Goal: Information Seeking & Learning: Find specific fact

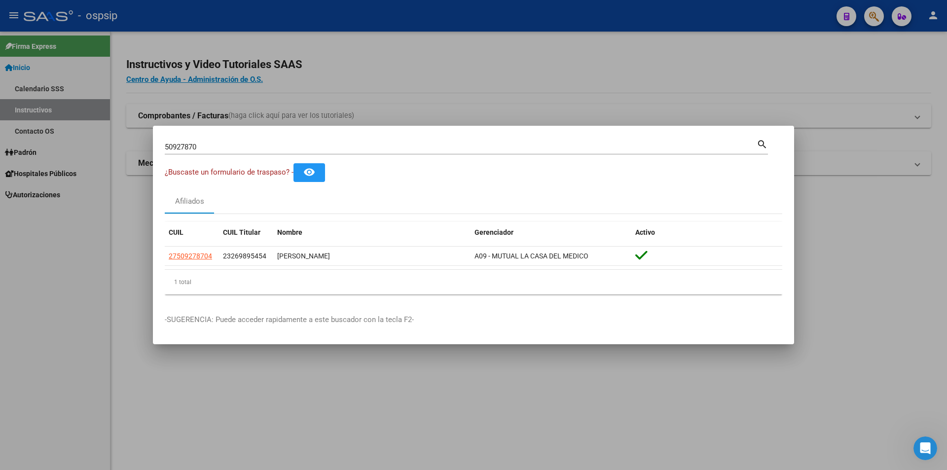
click at [189, 143] on input "50927870" at bounding box center [461, 147] width 592 height 9
type input "58114866"
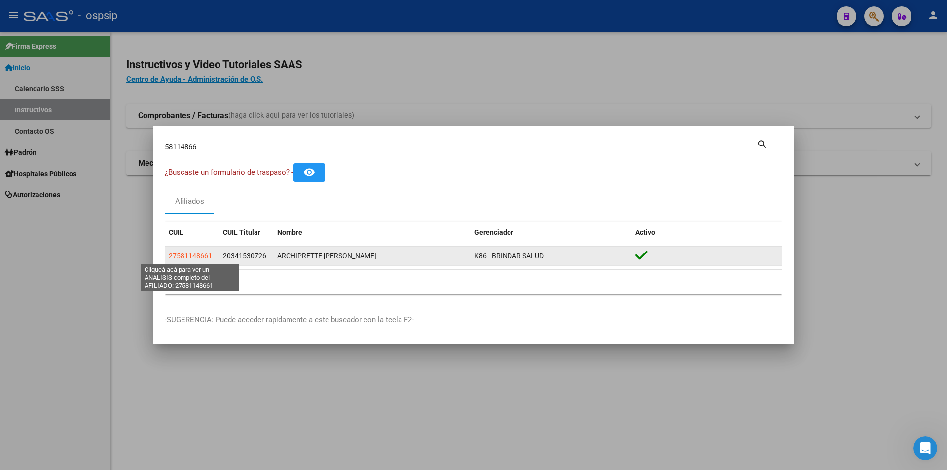
click at [185, 252] on span "27581148661" at bounding box center [190, 256] width 43 height 8
type textarea "27581148661"
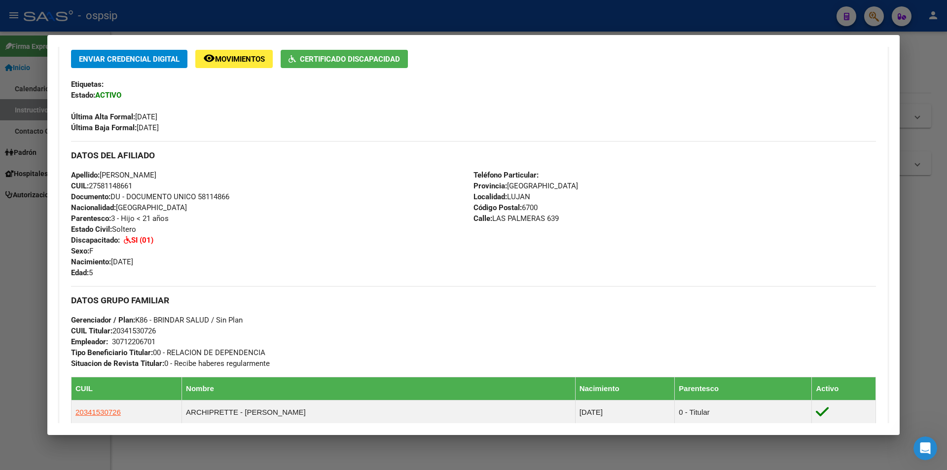
scroll to position [277, 0]
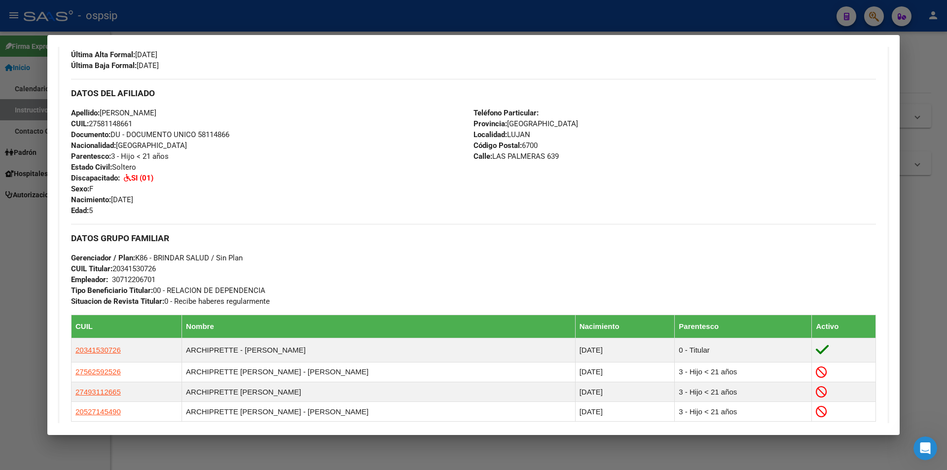
click at [213, 135] on span "Documento: DU - DOCUMENTO UNICO 58114866" at bounding box center [150, 134] width 158 height 9
copy span "58114866"
click at [229, 148] on div "Apellido: [PERSON_NAME]: 27581148661 Documento: DU - DOCUMENTO UNICO 58114866 N…" at bounding box center [272, 162] width 402 height 109
